Goal: Task Accomplishment & Management: Manage account settings

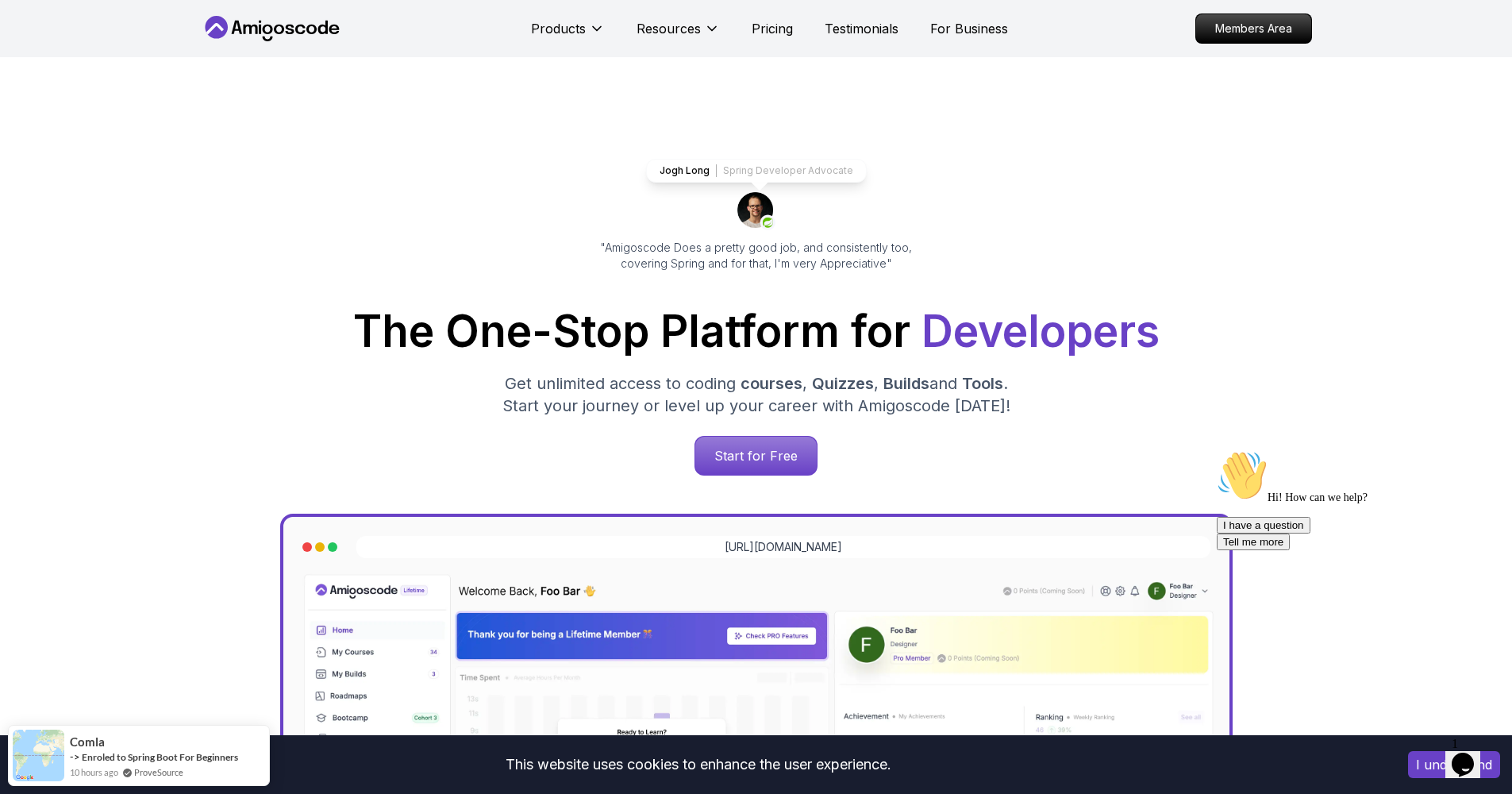
scroll to position [3, 0]
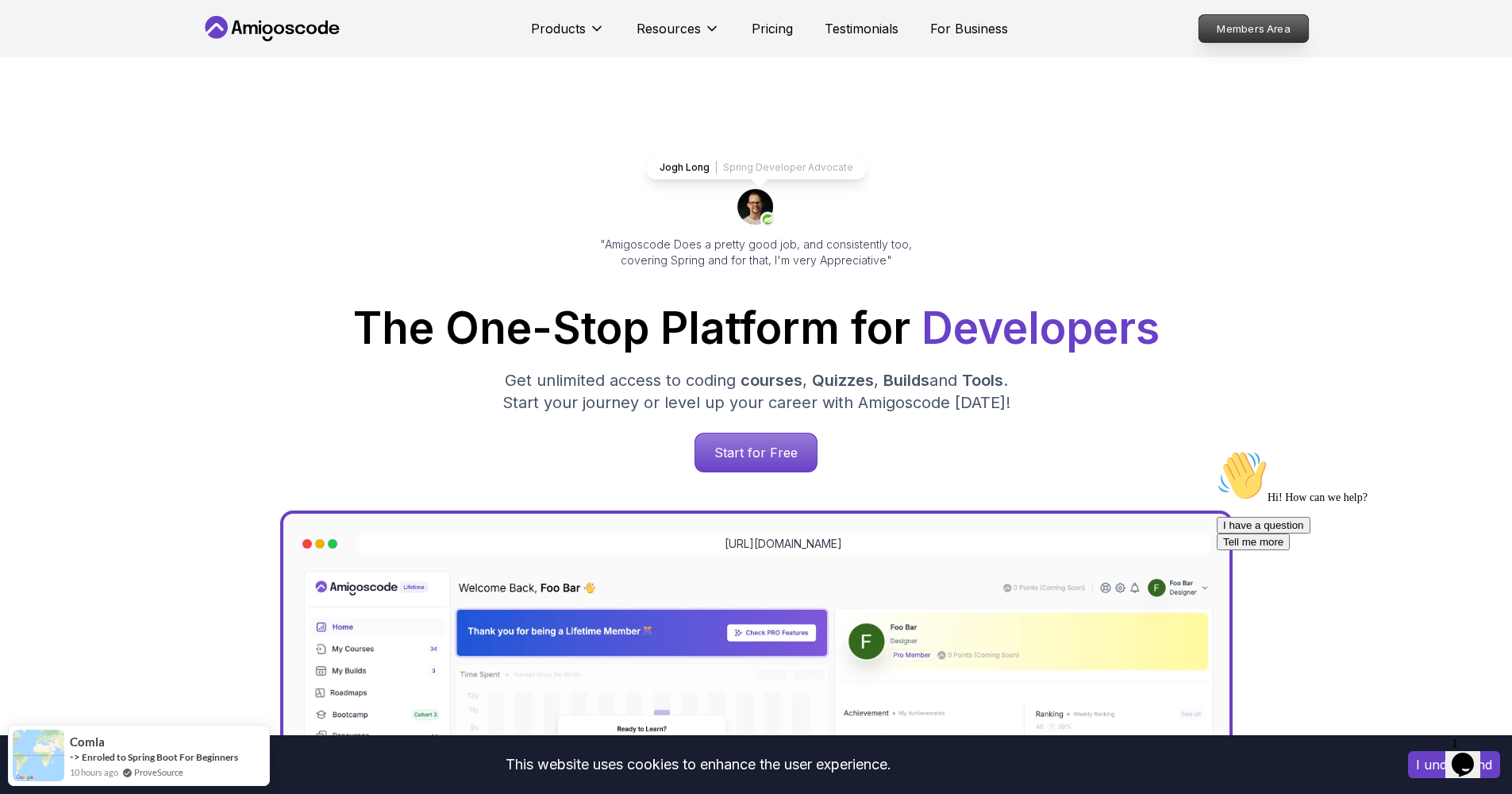
click at [1228, 36] on p "Members Area" at bounding box center [1253, 28] width 109 height 27
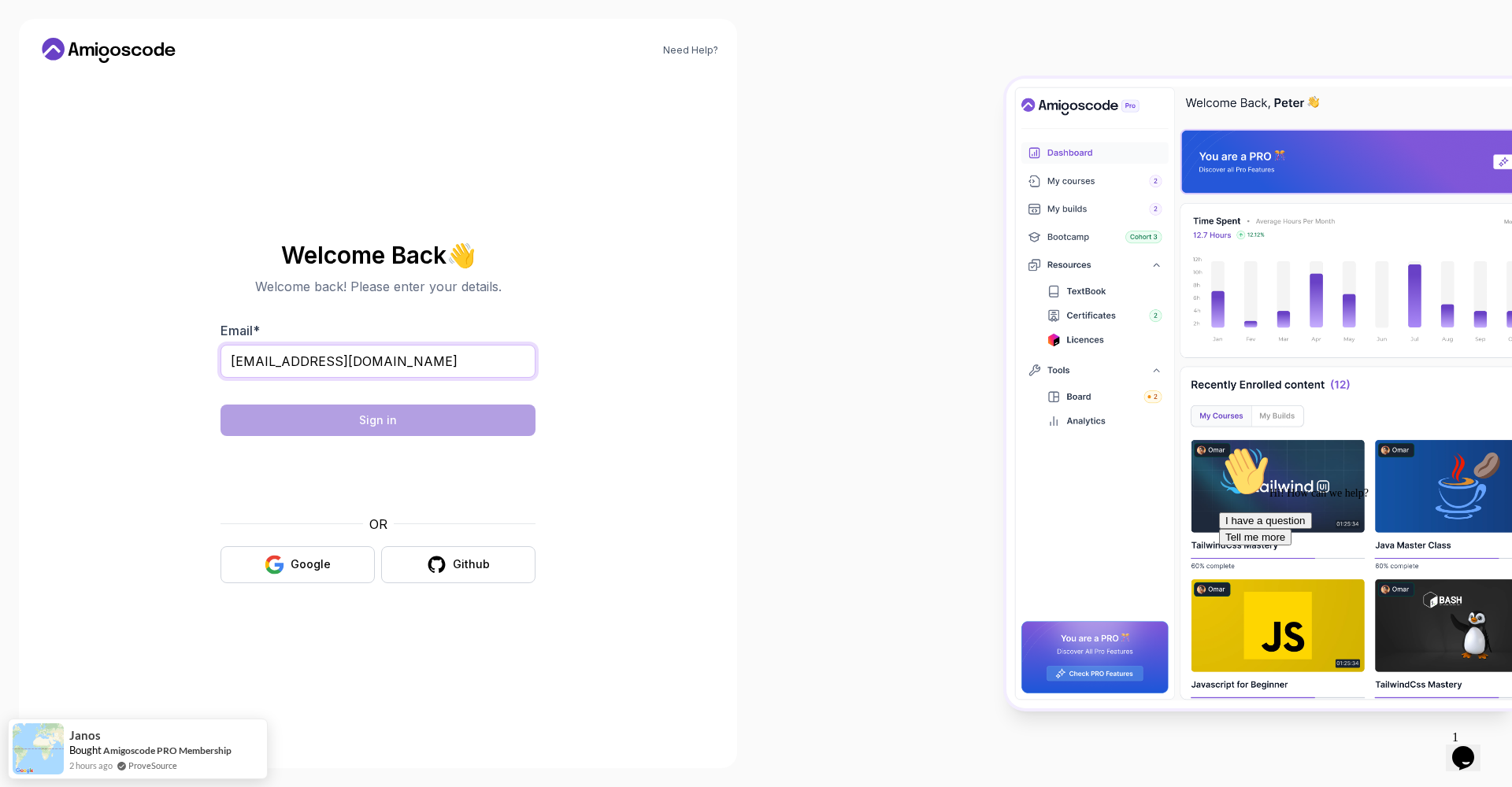
type input "tchinsala@gmail.com"
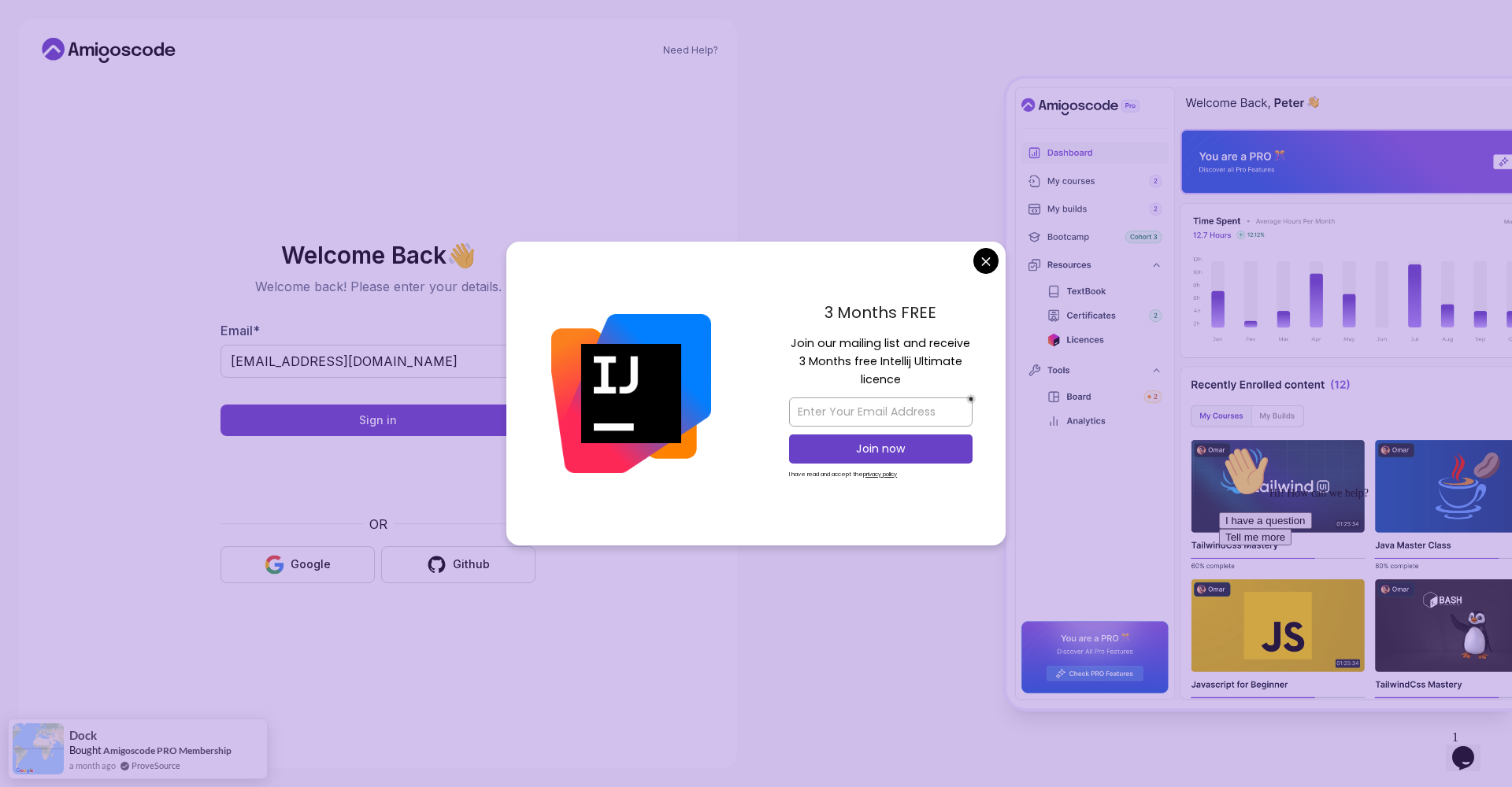
click at [989, 266] on body "Need Help? Welcome Back 👋 Welcome back! Please enter your details. Email * tchi…" at bounding box center [756, 394] width 1512 height 787
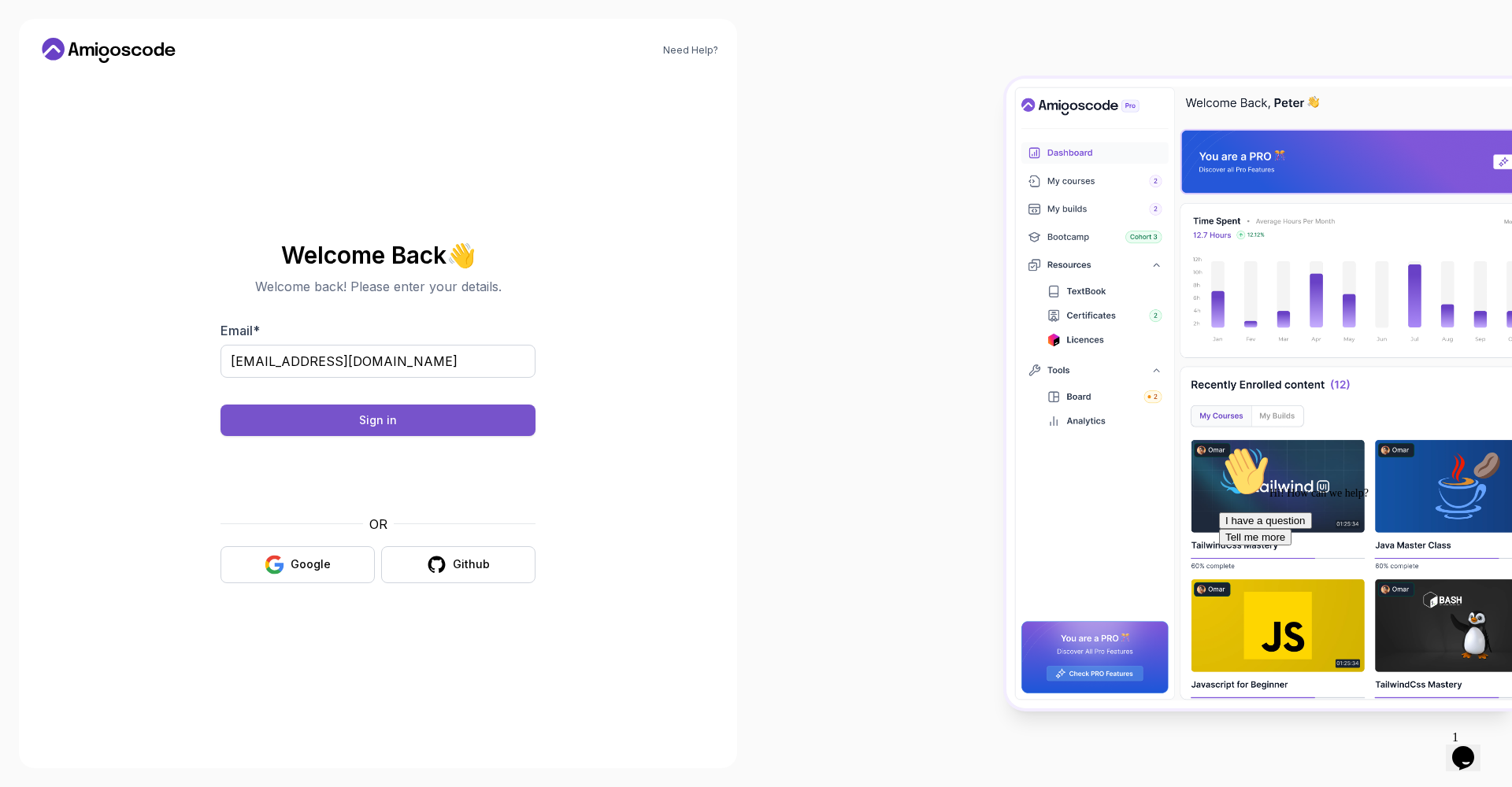
click at [364, 422] on div "Sign in" at bounding box center [378, 420] width 38 height 15
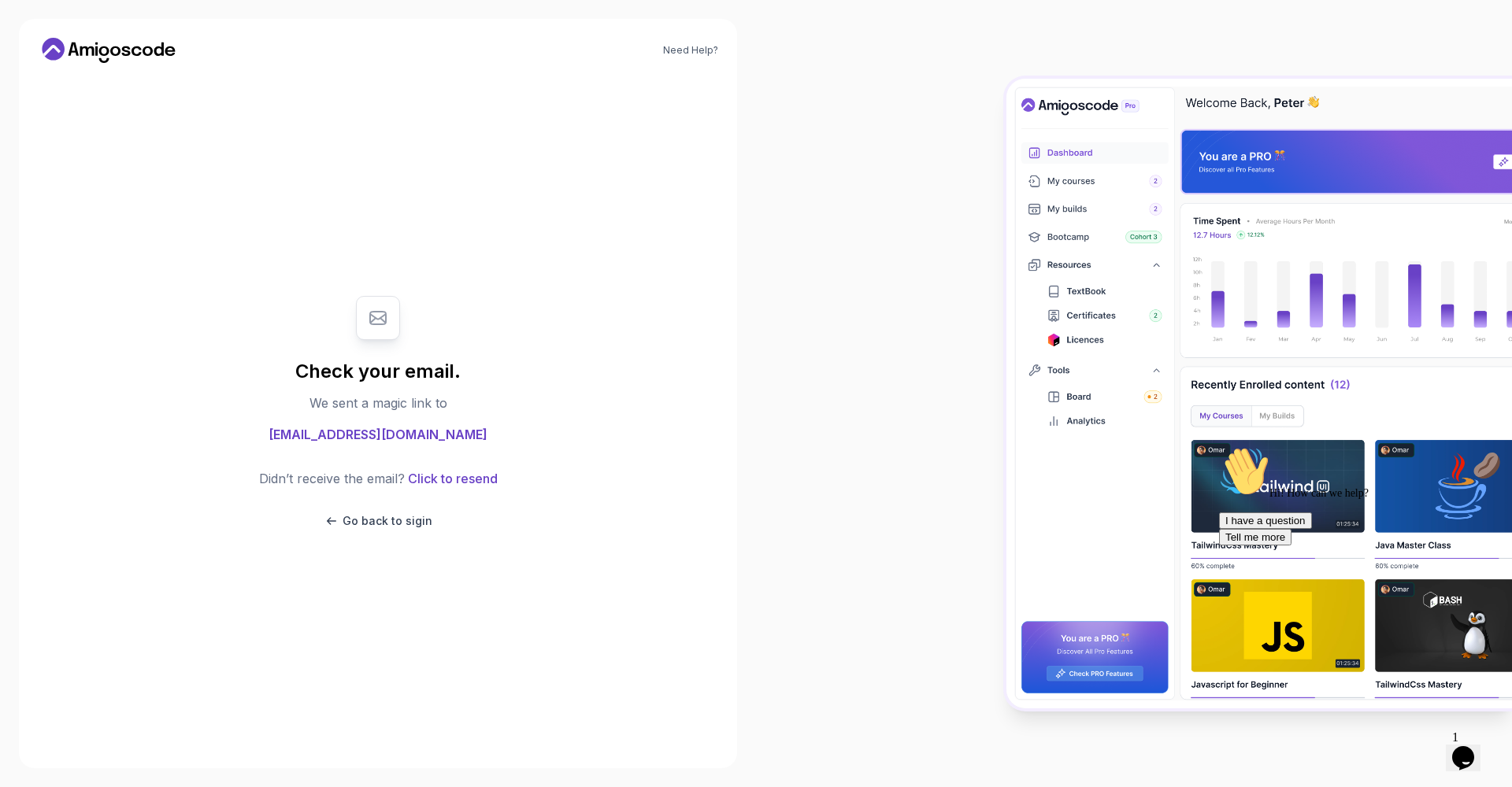
click at [371, 312] on icon at bounding box center [378, 318] width 16 height 13
click at [360, 352] on div "Check your email. We sent a magic link to tchinsala@gmail.com Didn’t receive th…" at bounding box center [378, 412] width 315 height 264
click at [371, 332] on div at bounding box center [377, 318] width 44 height 44
click at [455, 344] on div "Check your email. We sent a magic link to tchinsala@gmail.com Didn’t receive th…" at bounding box center [378, 412] width 315 height 264
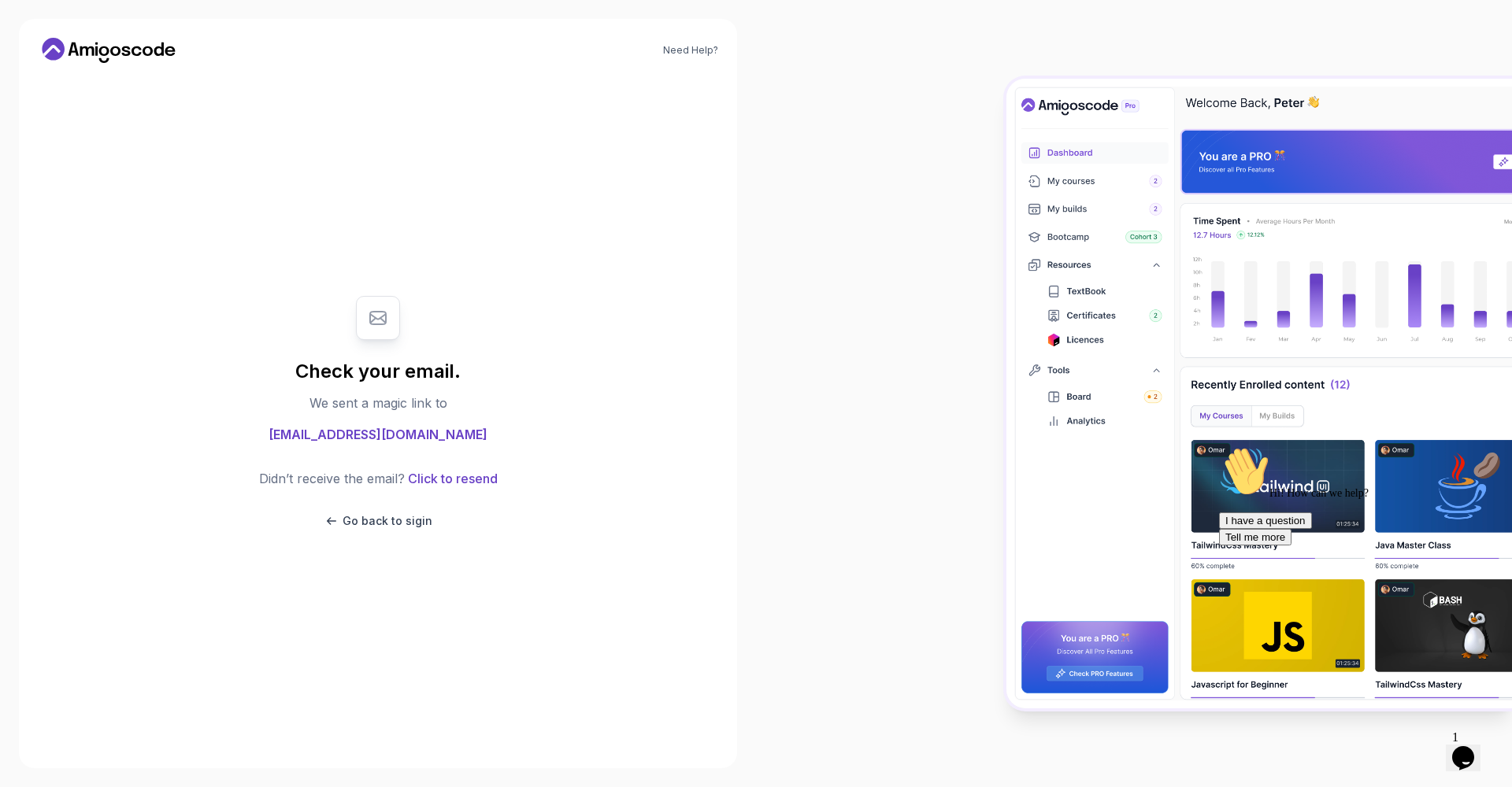
click at [824, 645] on div at bounding box center [1133, 394] width 756 height 787
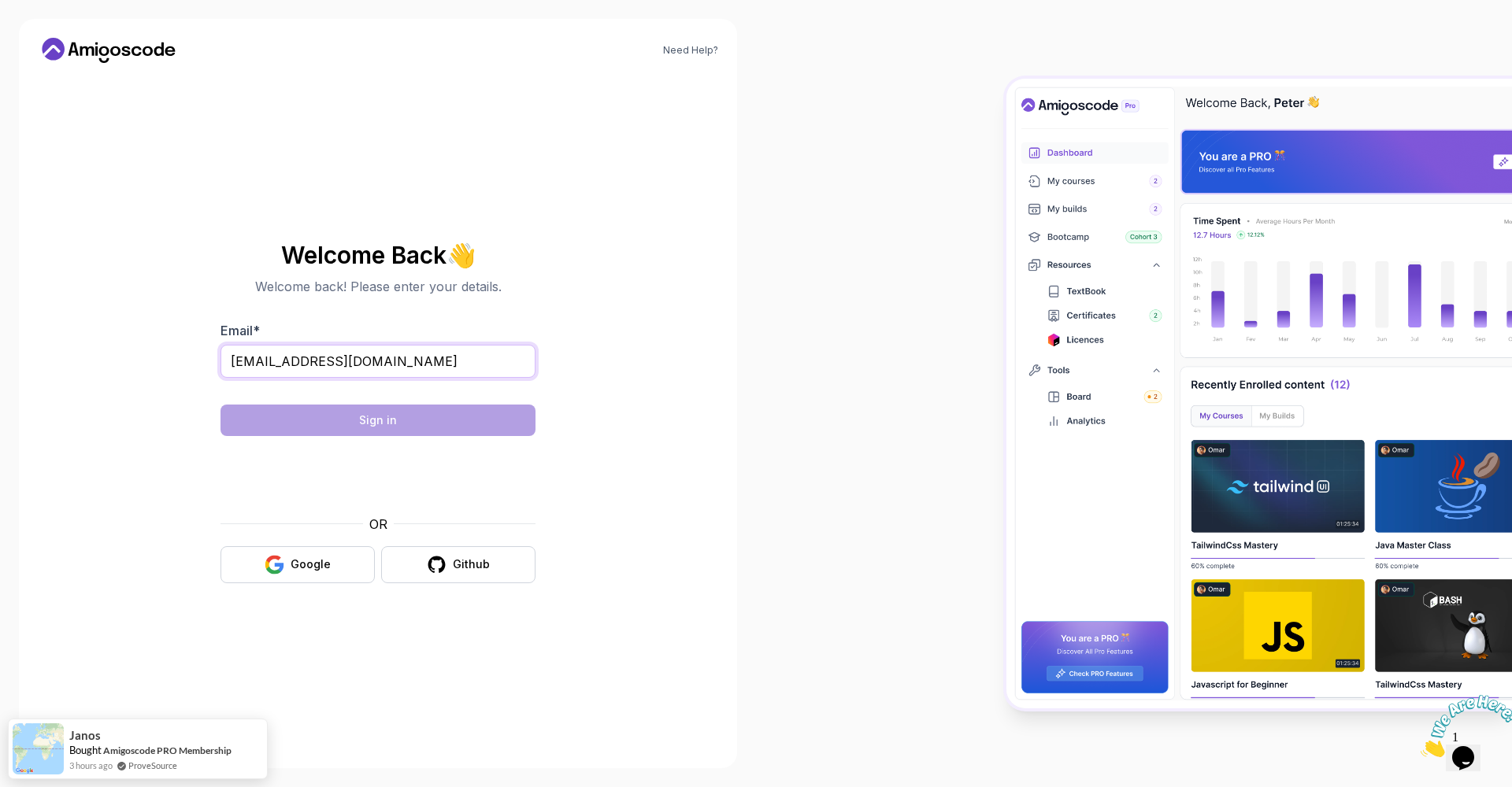
type input "tchinsala@gmail.com"
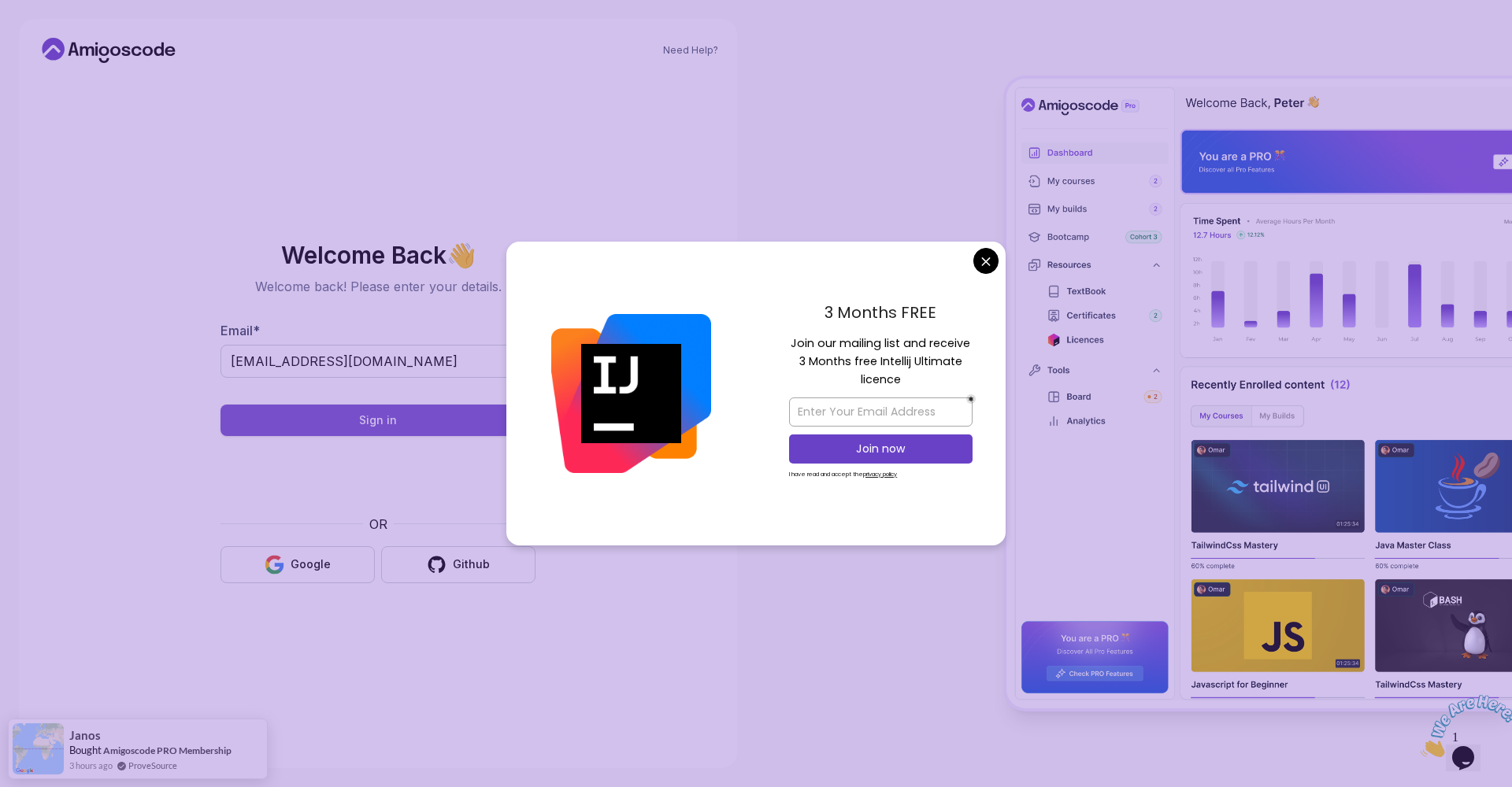
click at [371, 422] on div "Sign in" at bounding box center [378, 420] width 38 height 15
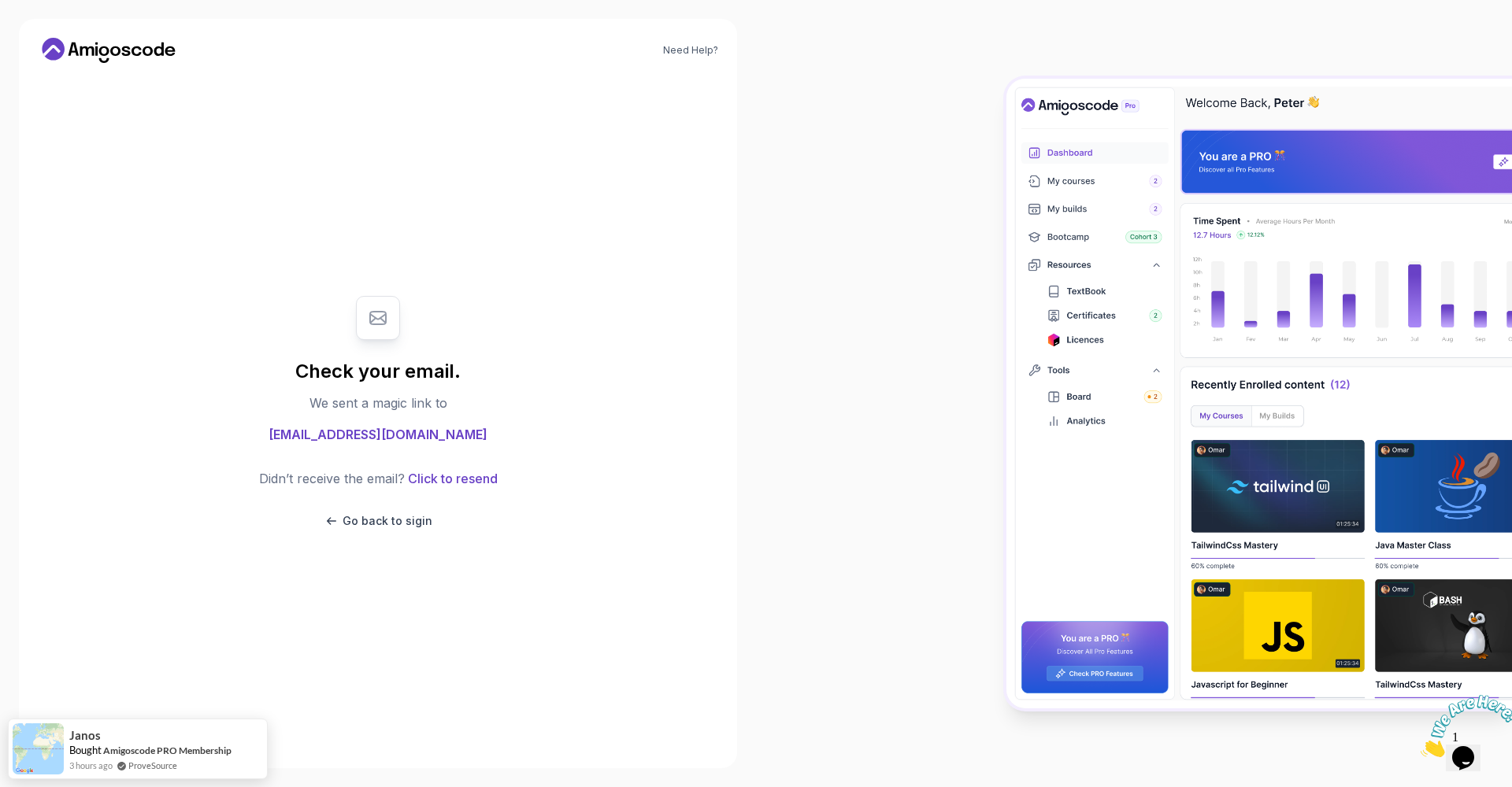
click at [982, 263] on body "Need Help? Check your email. We sent a magic link to tchinsala@gmail.com Didn’t…" at bounding box center [756, 394] width 1512 height 787
click at [371, 523] on p "Go back to sigin" at bounding box center [388, 521] width 90 height 15
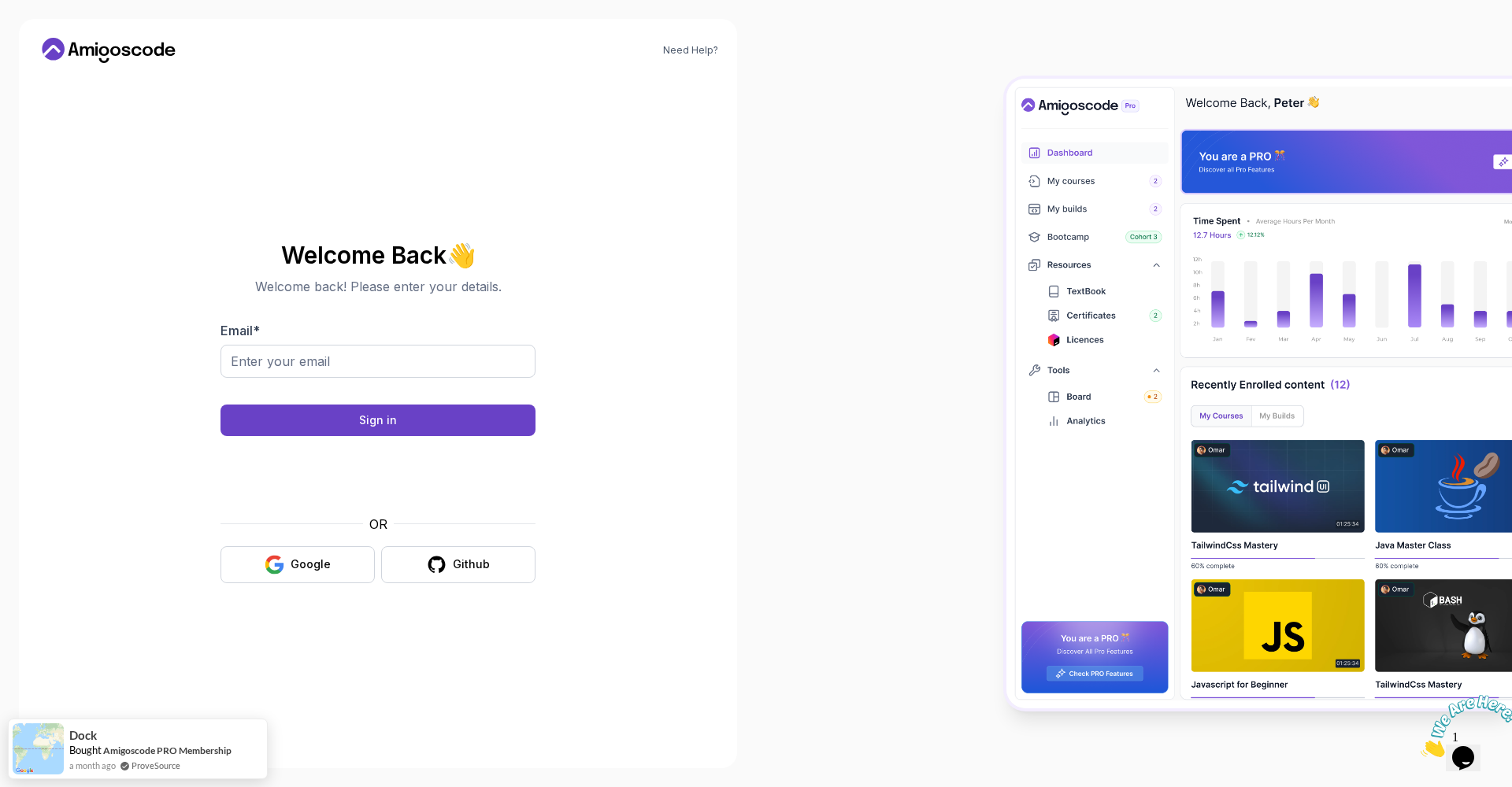
click at [743, 432] on div "Need Help? Welcome Back 👋 Welcome back! Please enter your details. Email * Sign…" at bounding box center [377, 394] width 756 height 787
click at [75, 46] on icon at bounding box center [74, 49] width 10 height 14
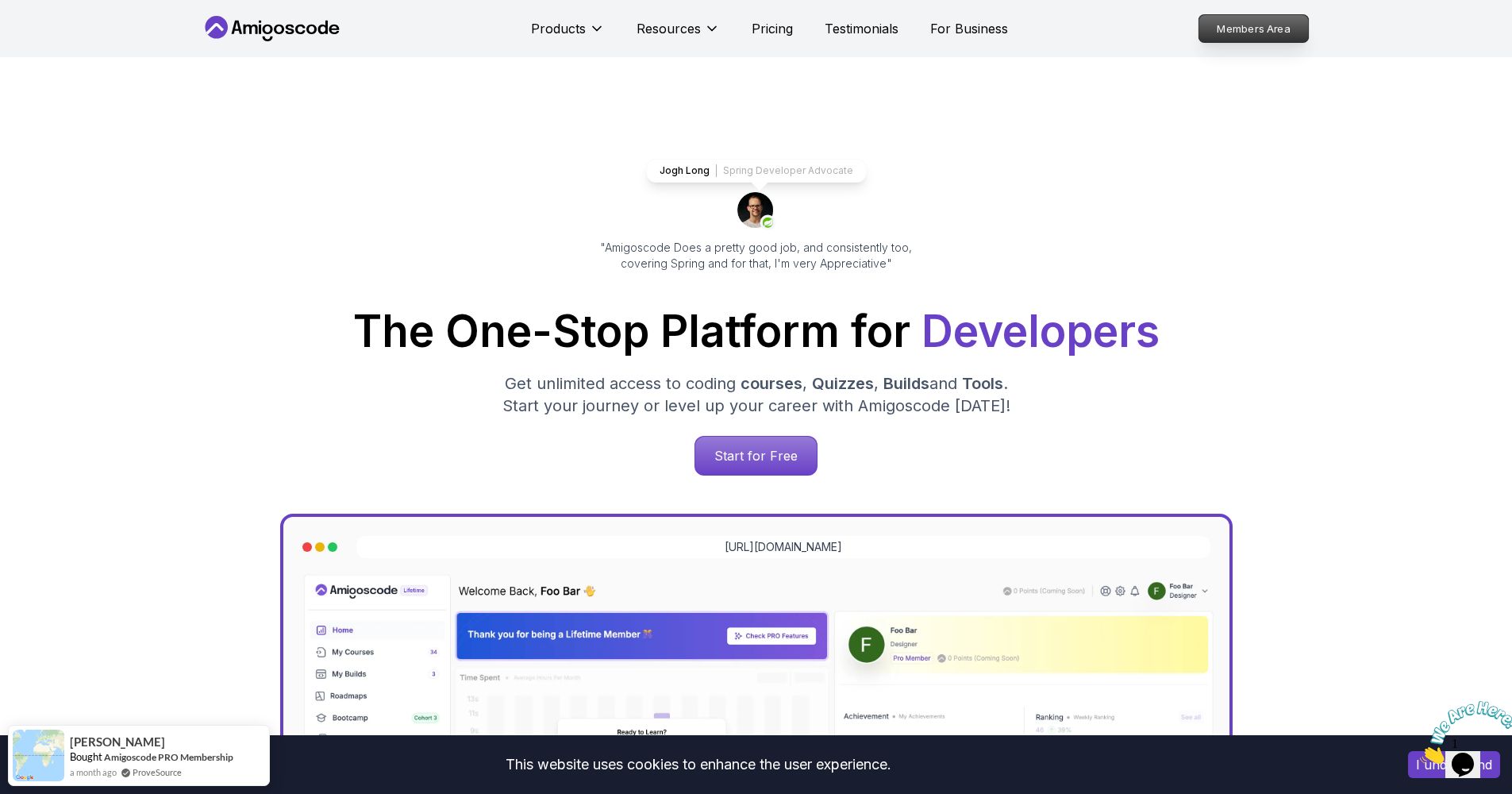
click at [1252, 32] on p "Members Area" at bounding box center [1253, 28] width 109 height 27
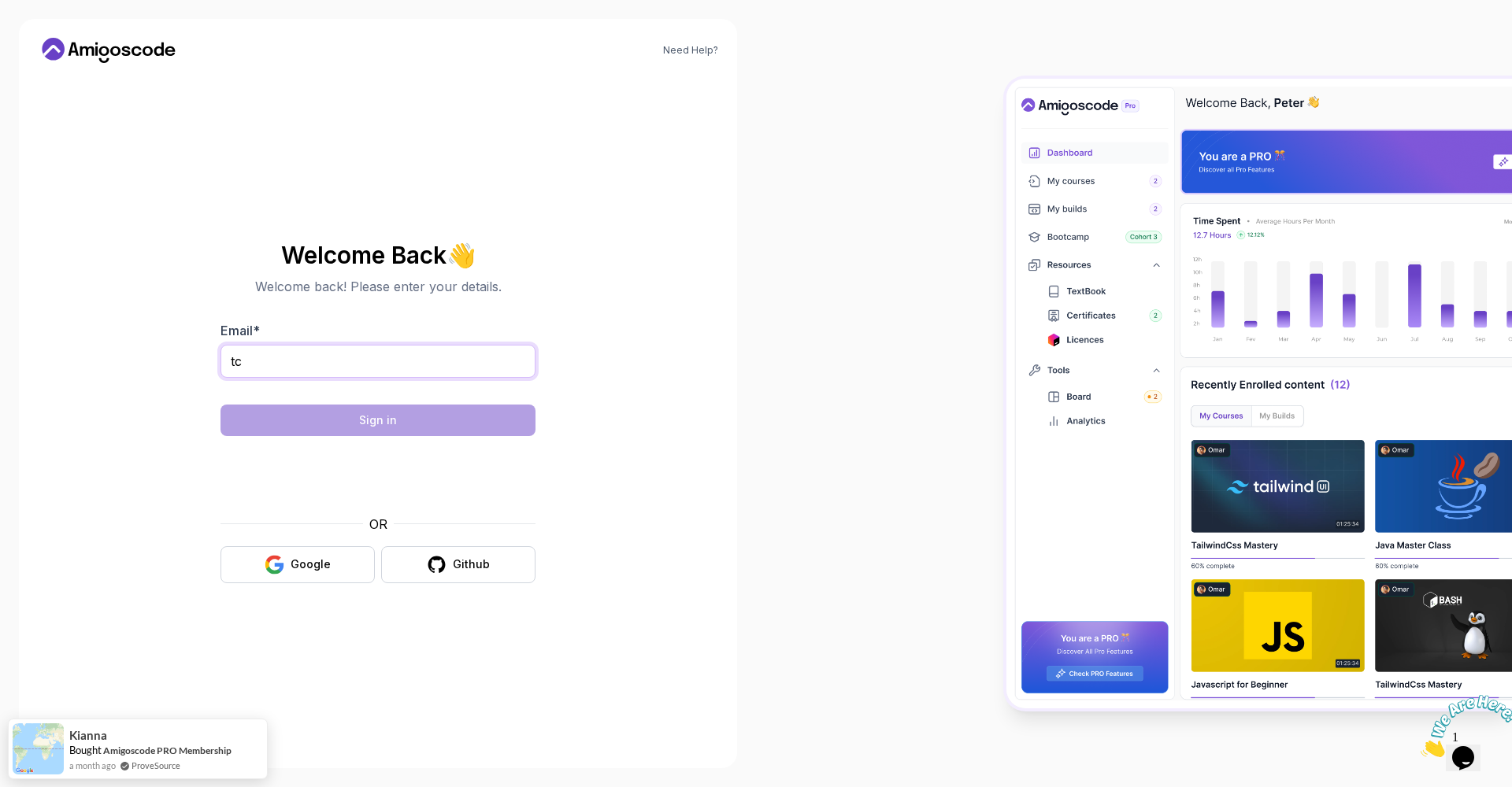
type input "t"
type input "tchadero@gmail.com"
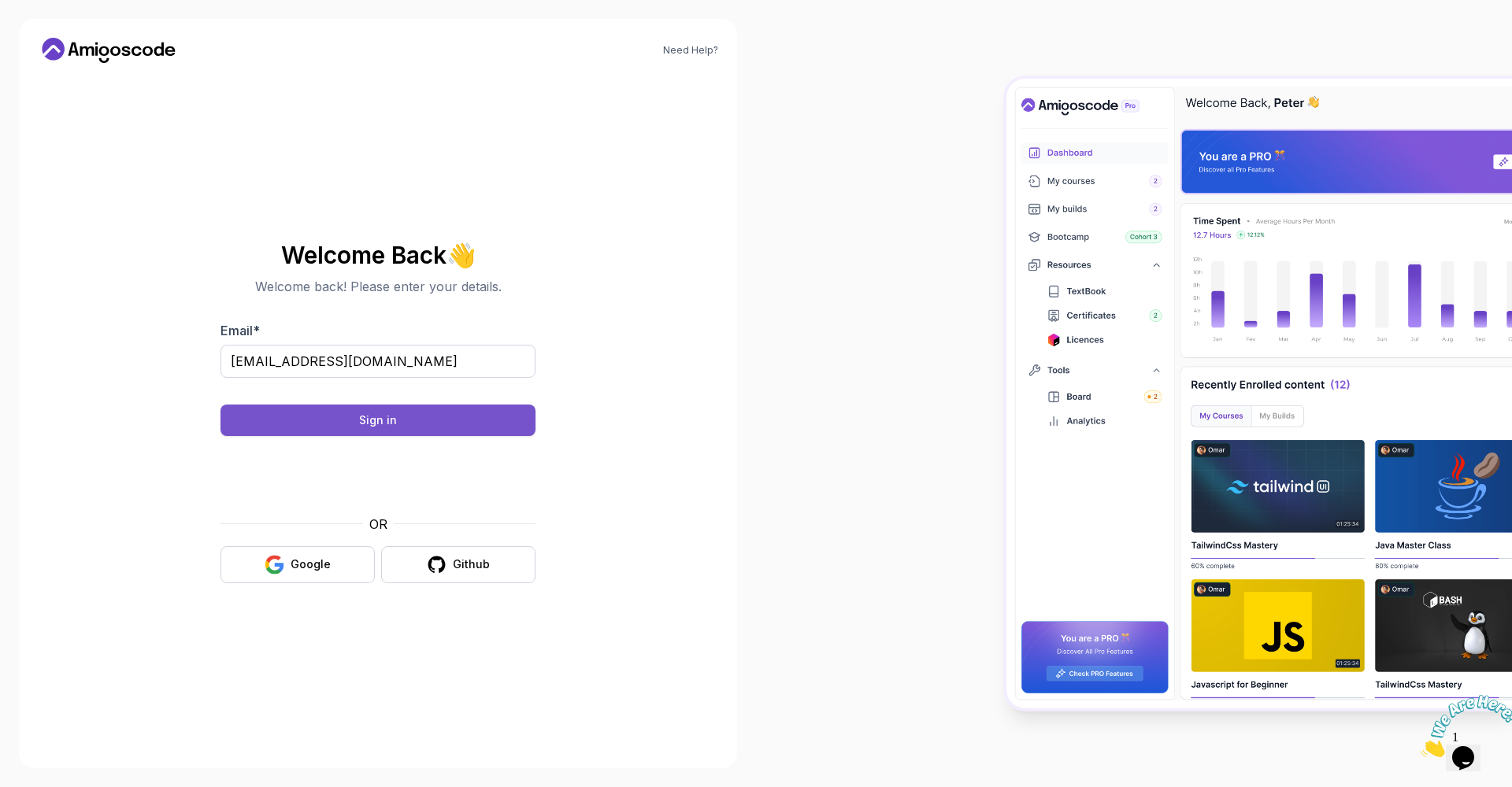
click at [368, 425] on div "Sign in" at bounding box center [378, 420] width 38 height 15
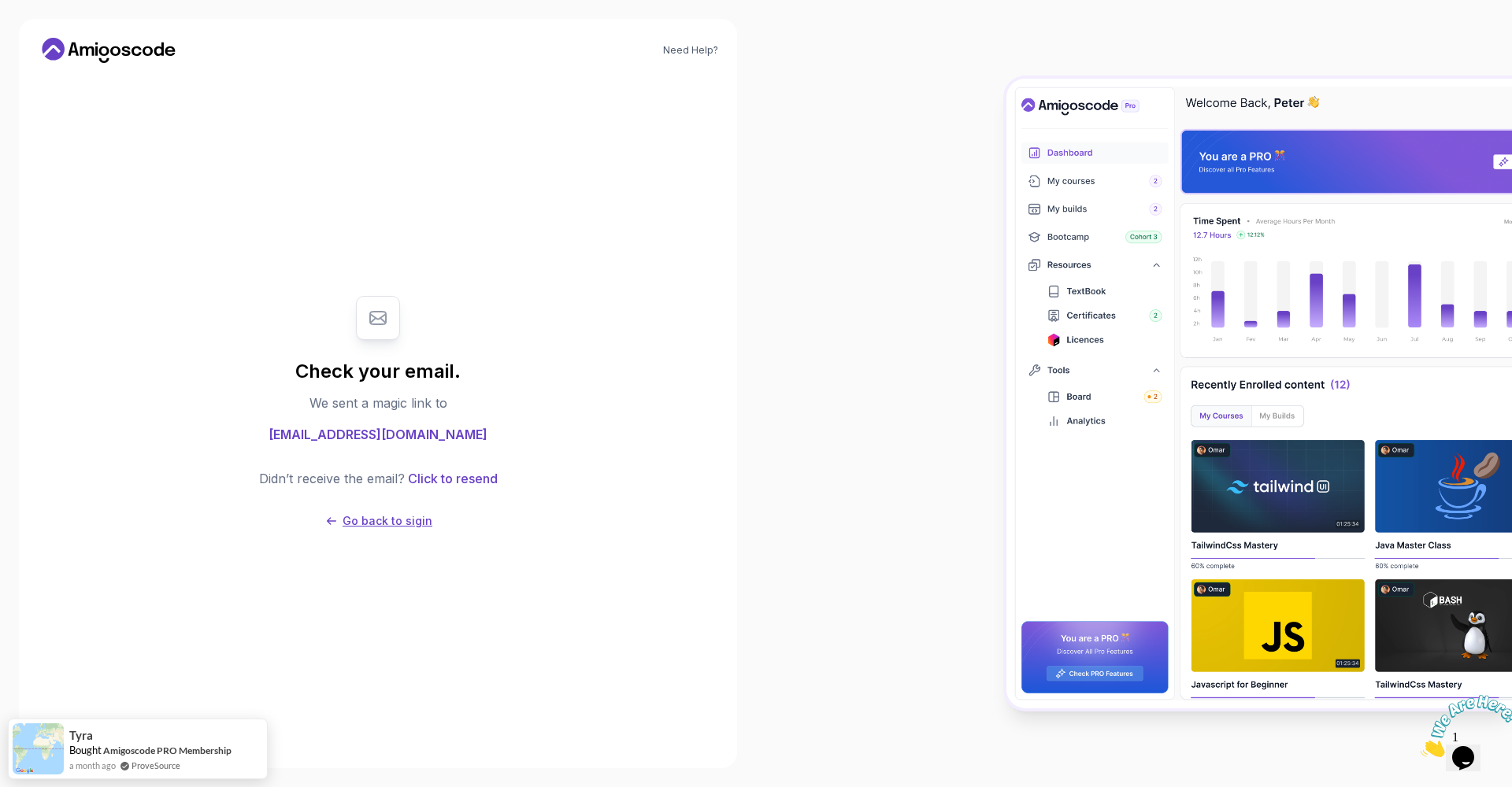
click at [335, 518] on icon at bounding box center [331, 521] width 9 height 8
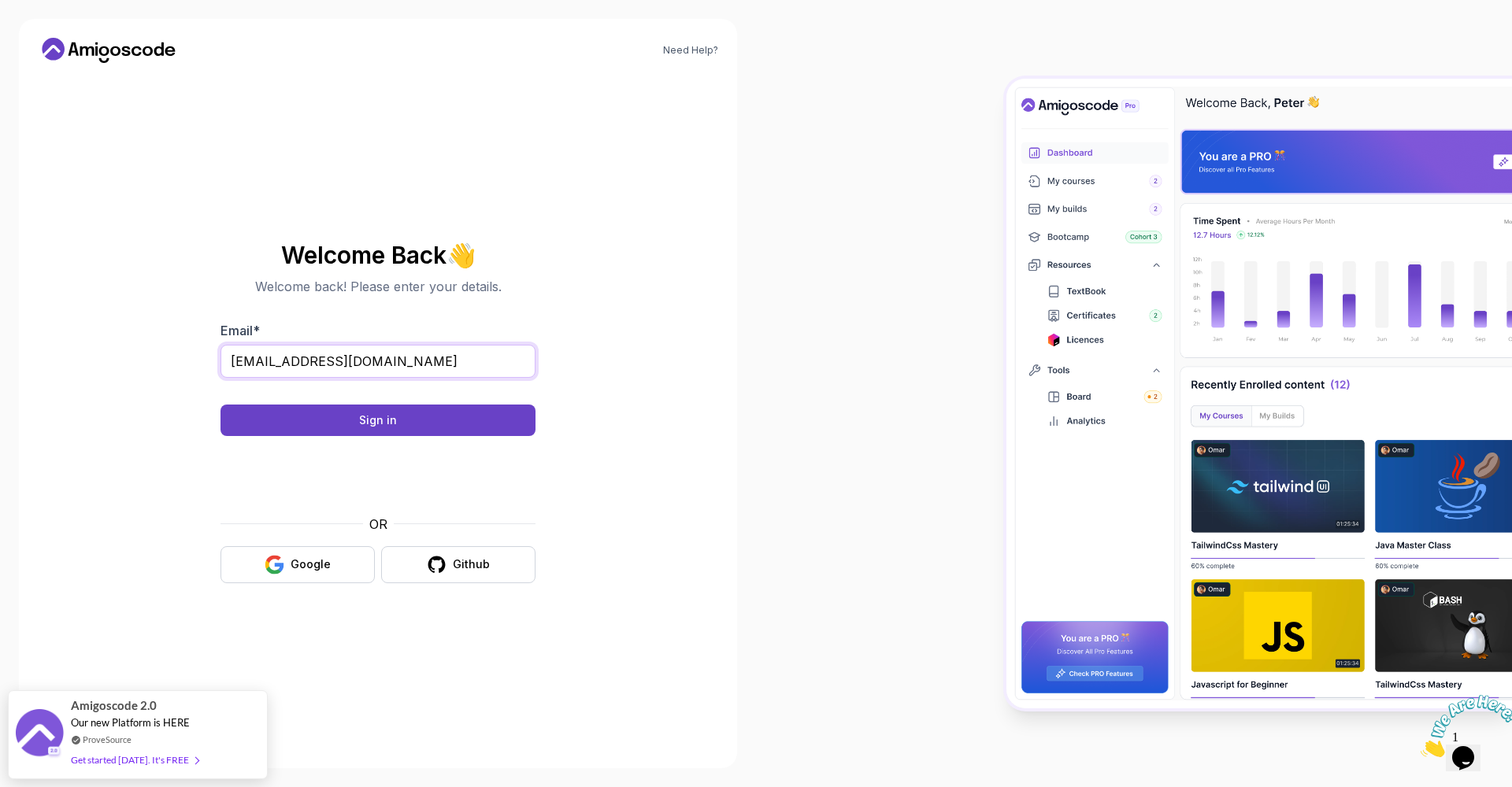
type input "tchinsala@gmail.com"
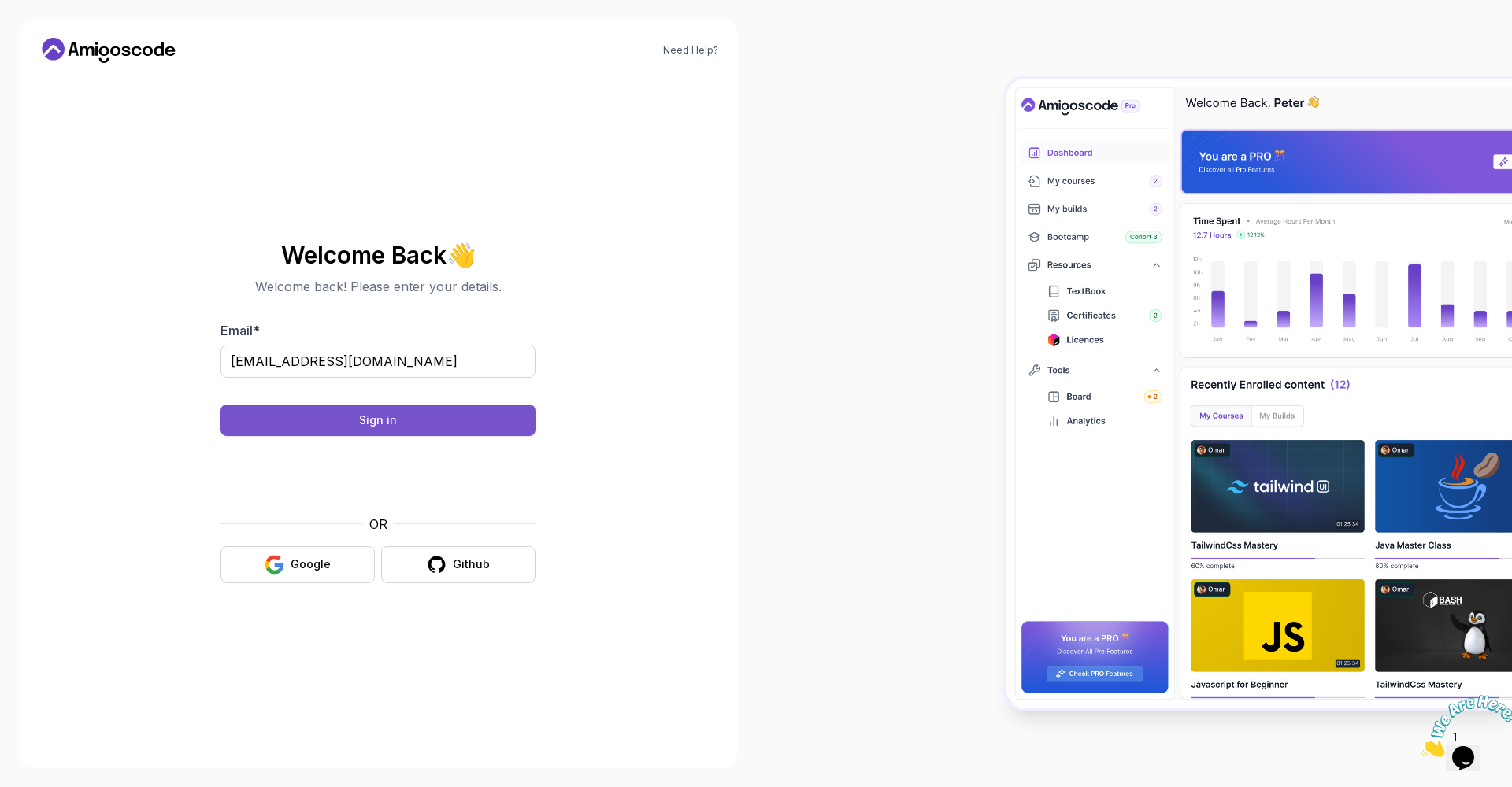
click at [396, 415] on button "Sign in" at bounding box center [378, 420] width 315 height 32
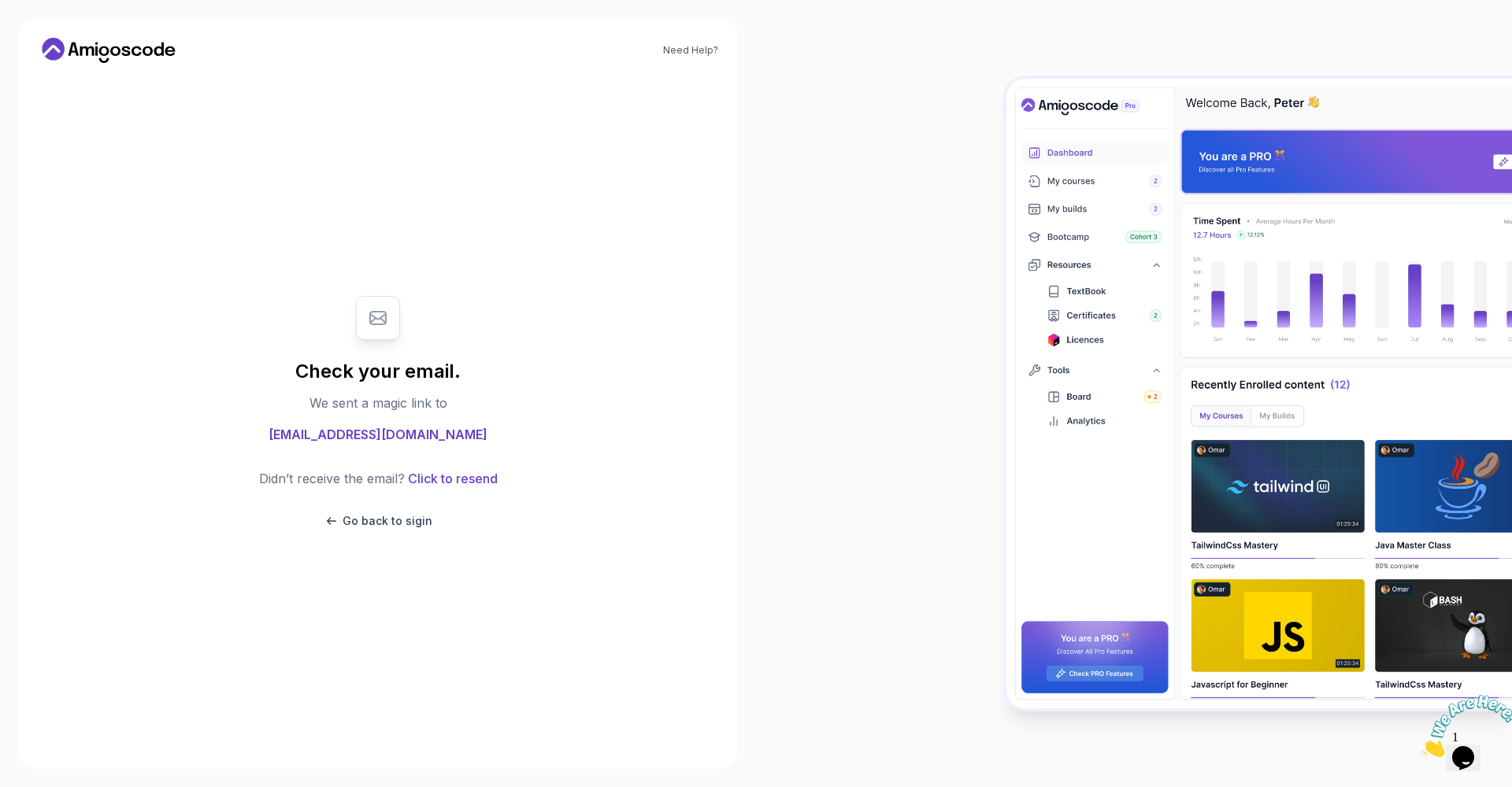
click at [1058, 149] on img at bounding box center [1259, 393] width 506 height 629
click at [339, 522] on button "Go back to sigin" at bounding box center [378, 521] width 109 height 15
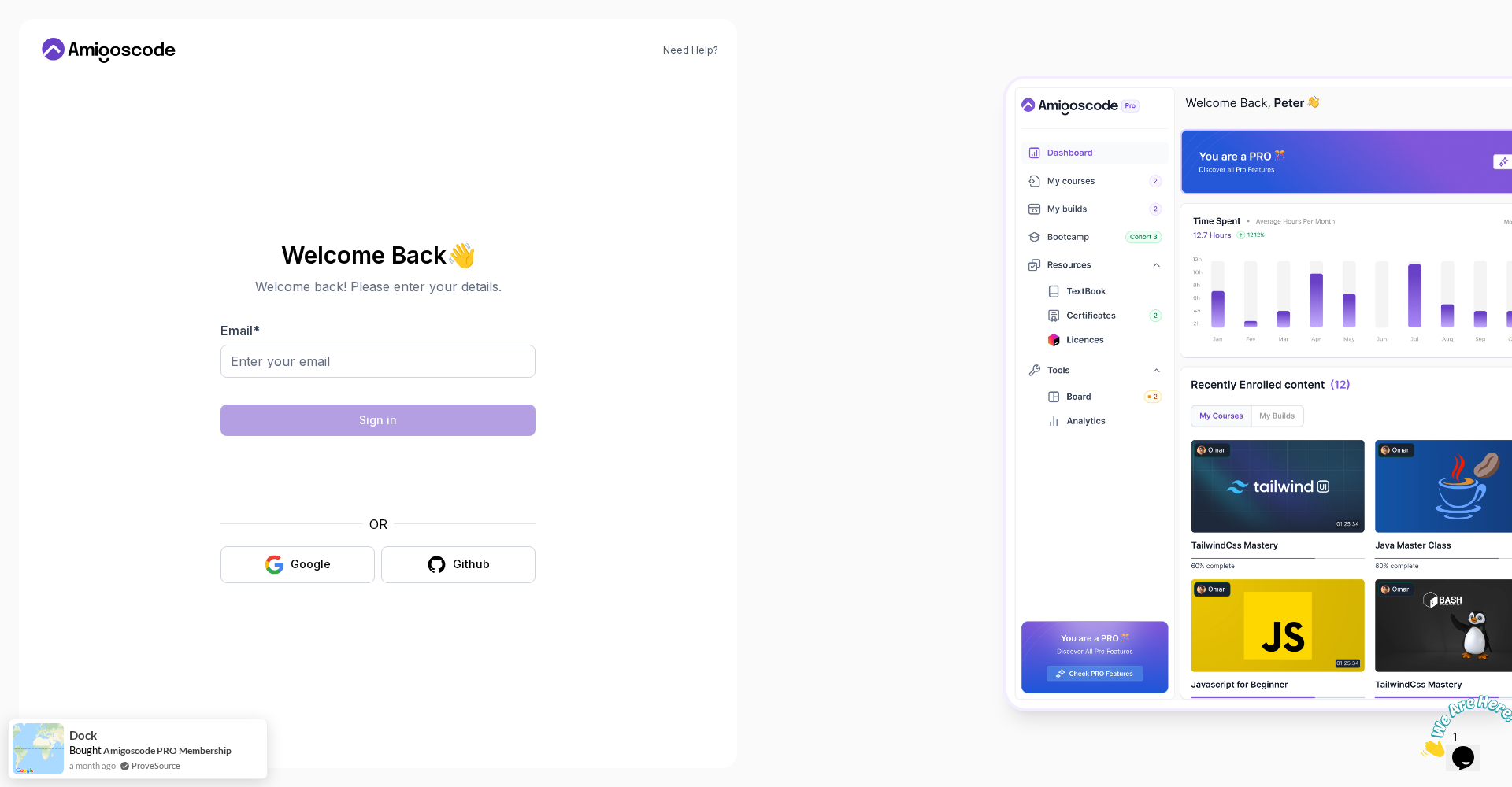
click at [986, 263] on body "Need Help? Welcome Back 👋 Welcome back! Please enter your details. Email * Sign…" at bounding box center [756, 394] width 1512 height 787
